Goal: Information Seeking & Learning: Learn about a topic

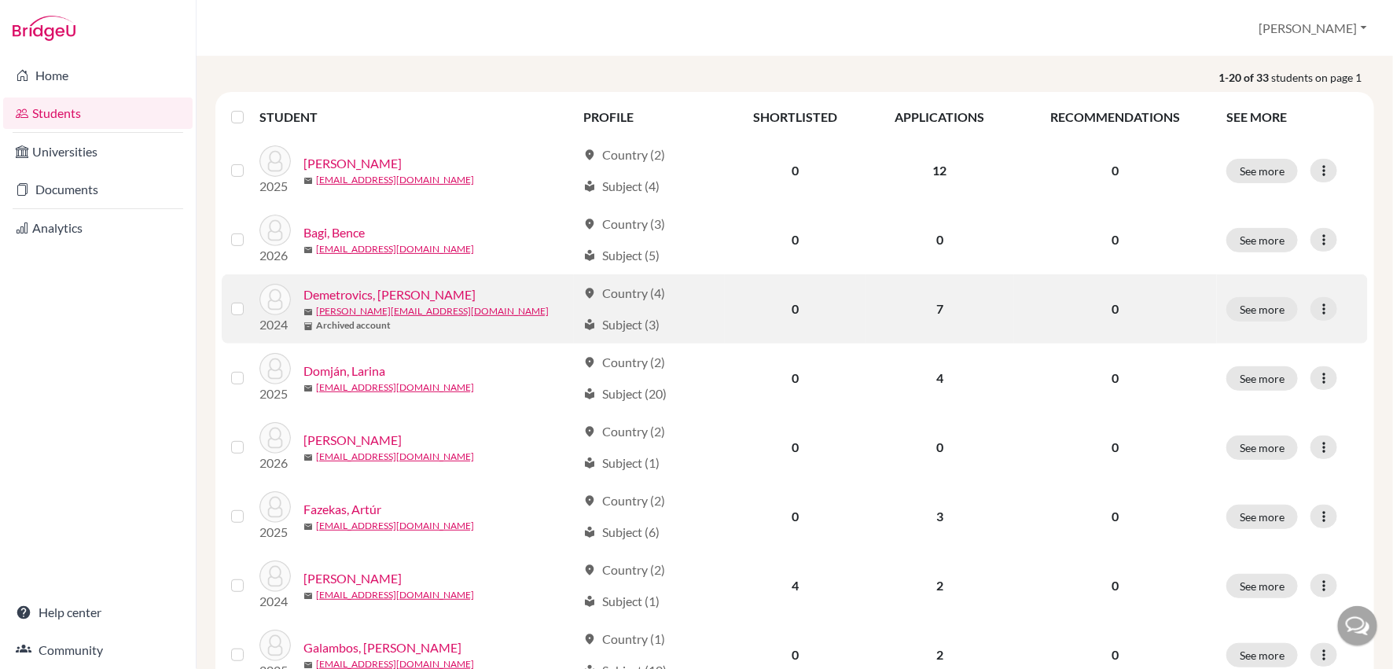
scroll to position [270, 0]
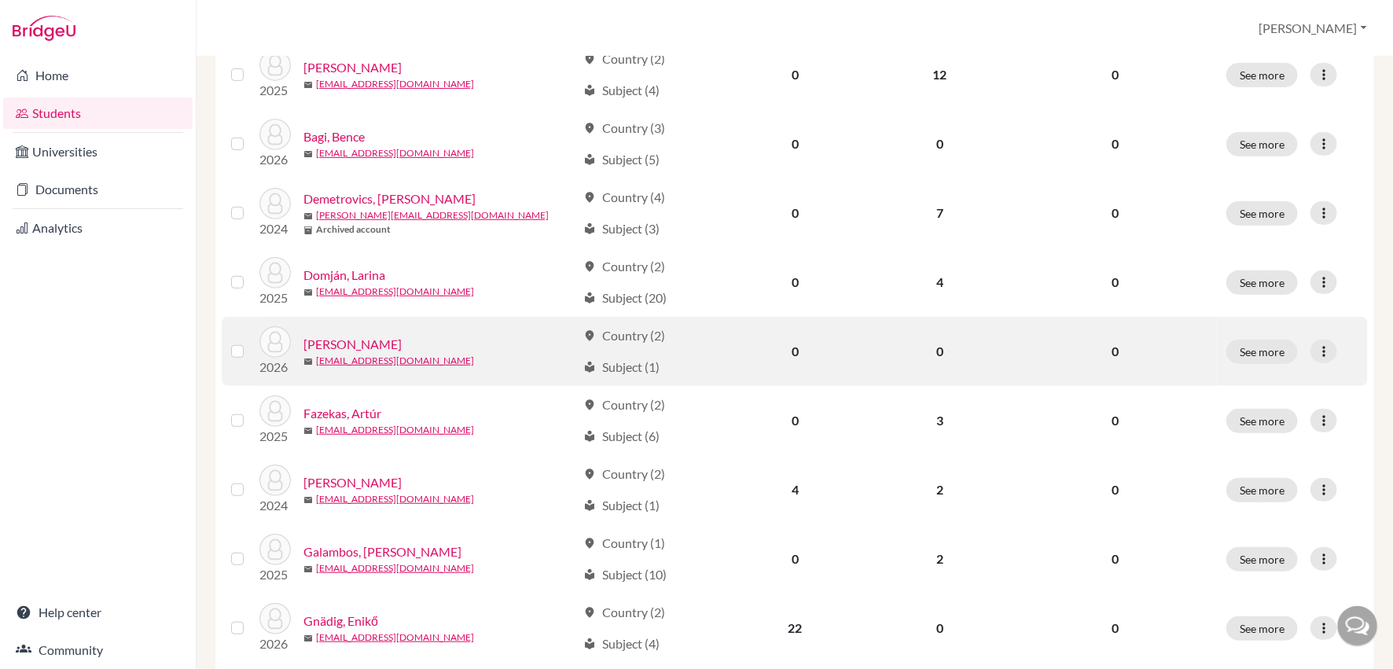
click at [359, 338] on link "[PERSON_NAME]" at bounding box center [352, 344] width 98 height 19
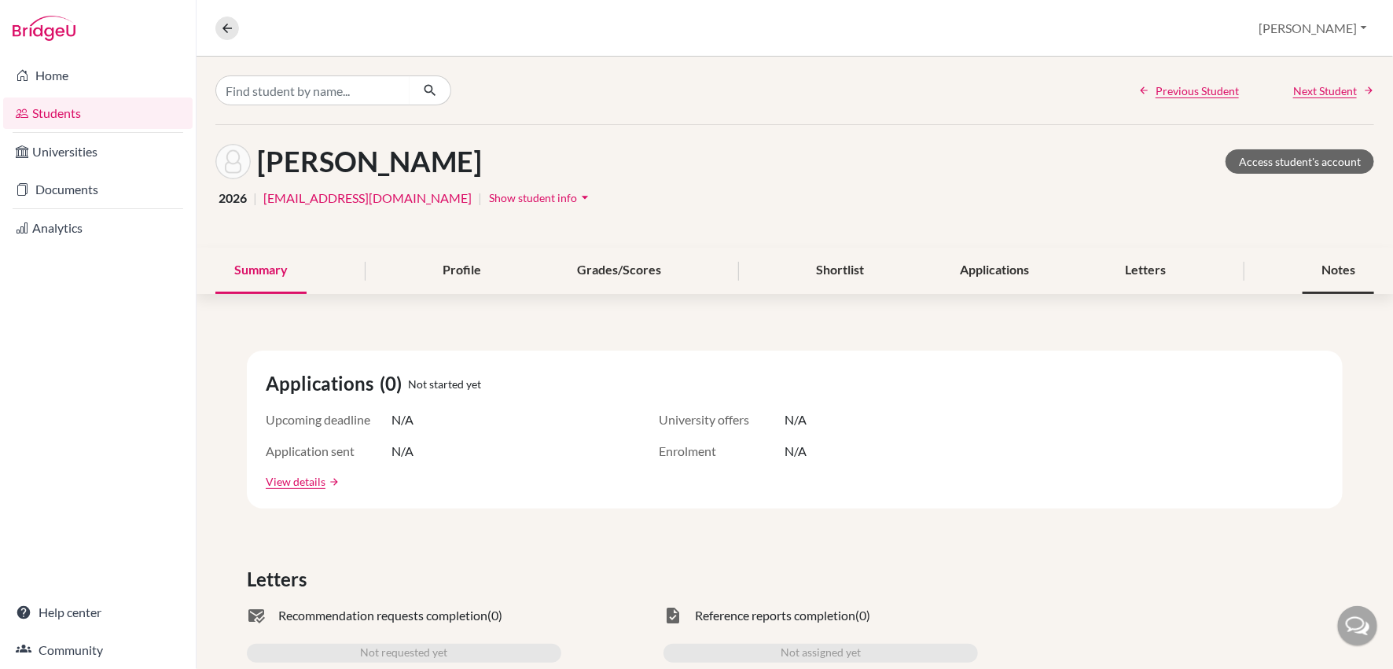
click at [1332, 268] on div "Notes" at bounding box center [1338, 271] width 72 height 46
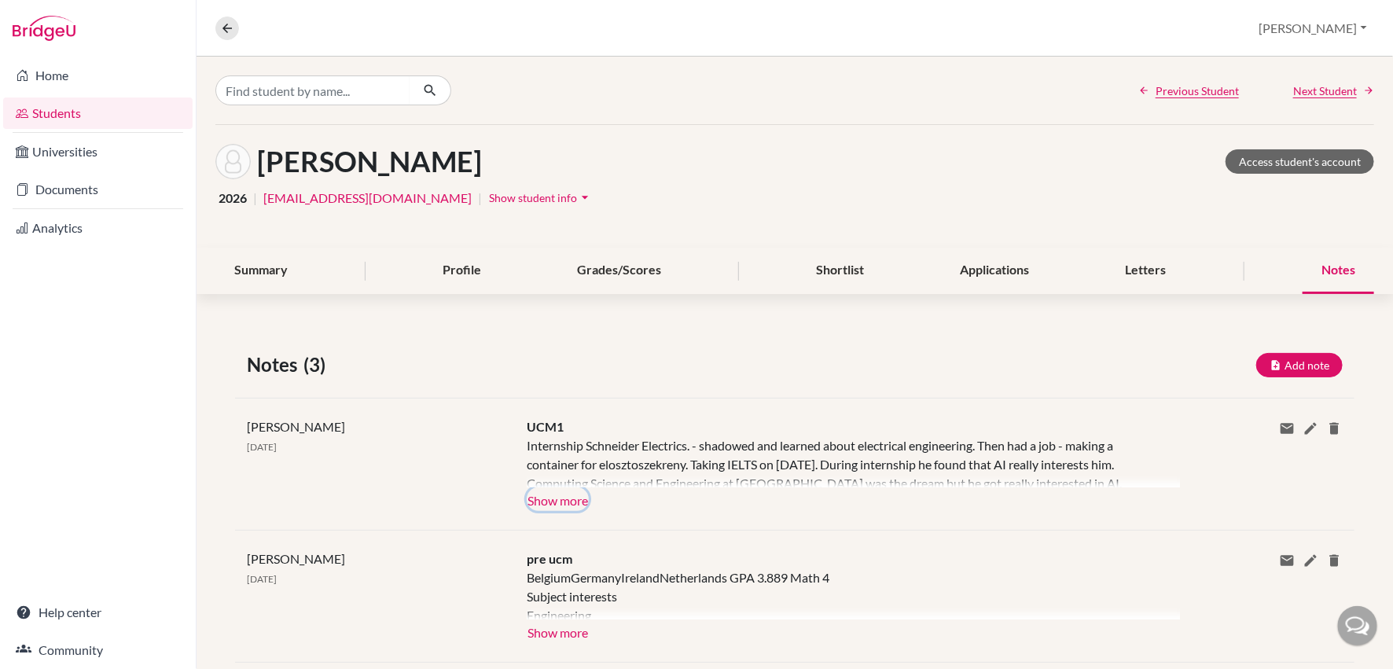
click at [561, 501] on button "Show more" at bounding box center [558, 499] width 62 height 24
